Goal: Task Accomplishment & Management: Use online tool/utility

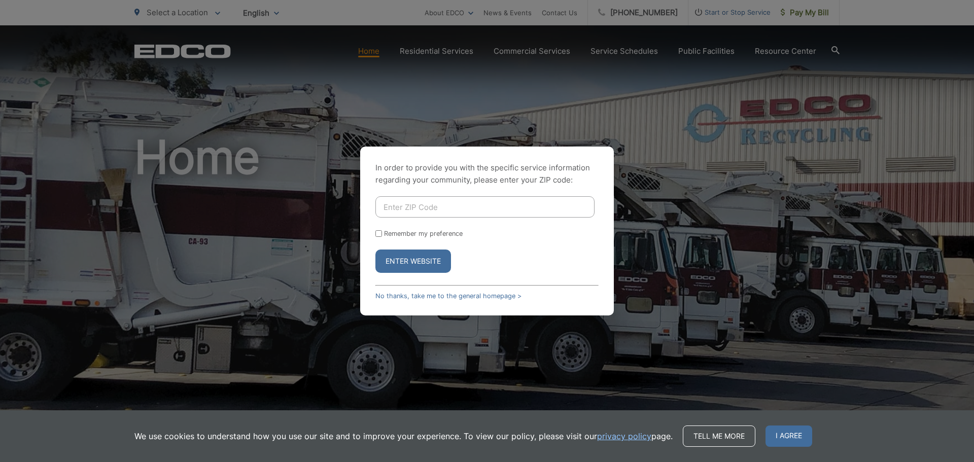
click at [404, 210] on input "Enter ZIP Code" at bounding box center [484, 206] width 219 height 21
type input "91945"
click at [379, 235] on input "Remember my preference" at bounding box center [378, 233] width 7 height 7
checkbox input "true"
click at [402, 258] on button "Enter Website" at bounding box center [413, 261] width 76 height 23
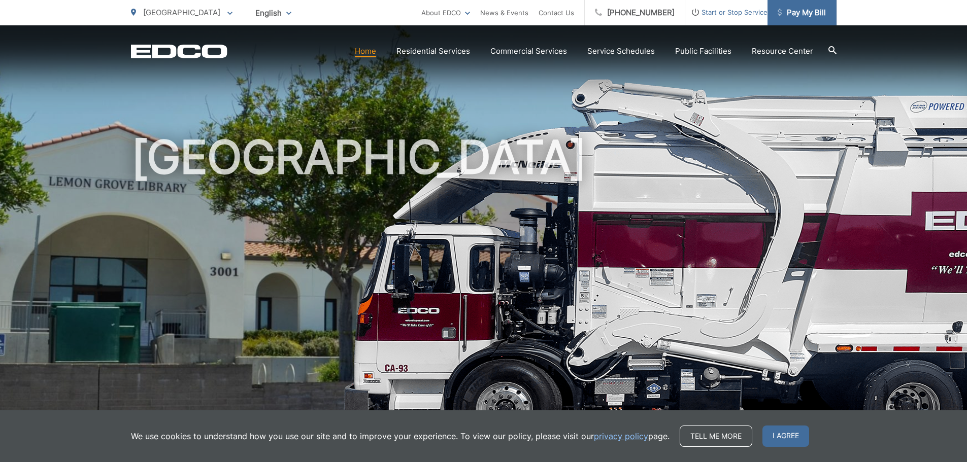
click at [800, 11] on span "Pay My Bill" at bounding box center [801, 13] width 48 height 12
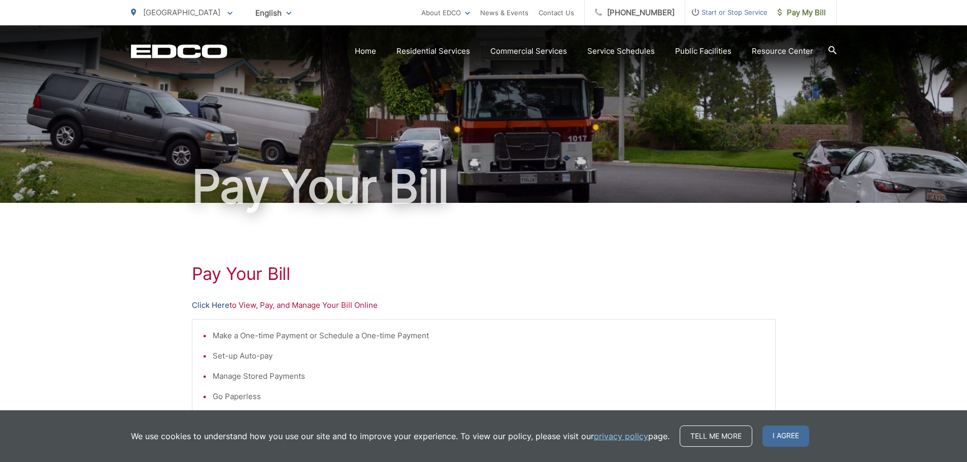
click at [219, 305] on link "Click Here" at bounding box center [211, 305] width 38 height 12
